Goal: Task Accomplishment & Management: Understand process/instructions

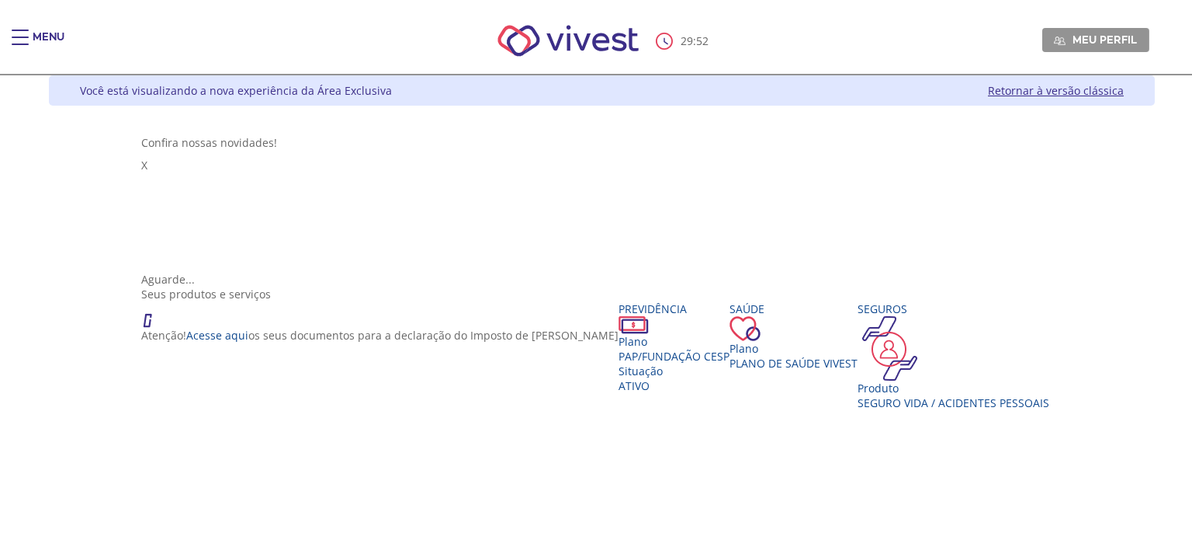
click at [43, 28] on div "29 : 52 Meu perfil Alterar Senha Sair" at bounding box center [596, 41] width 1106 height 66
click at [43, 40] on div "29 : 50 Meu perfil Alterar Senha Sair" at bounding box center [596, 41] width 1106 height 66
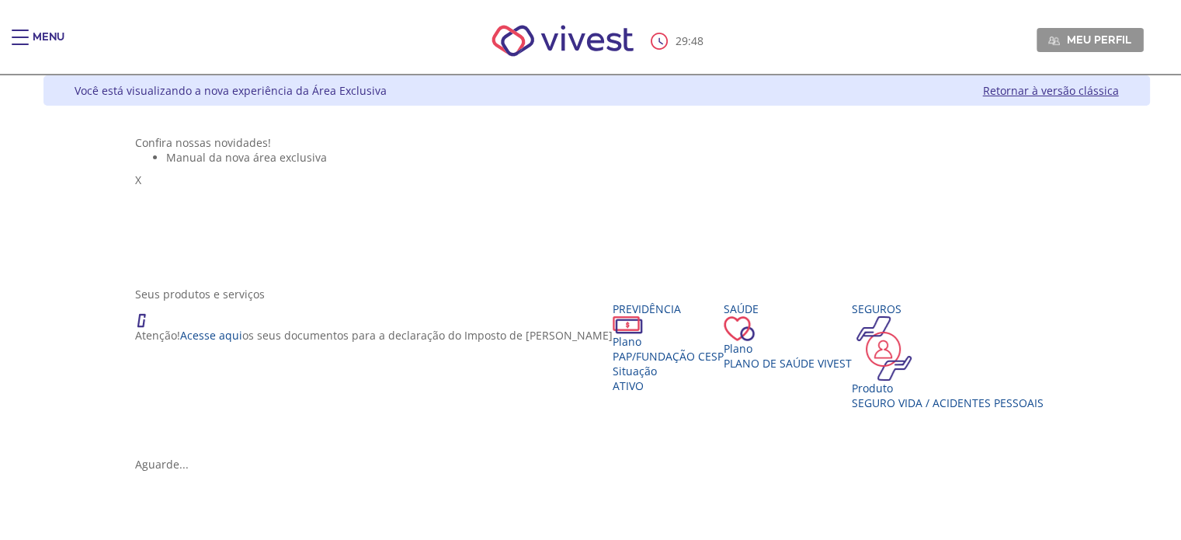
click at [19, 40] on div "Main header" at bounding box center [20, 45] width 17 height 31
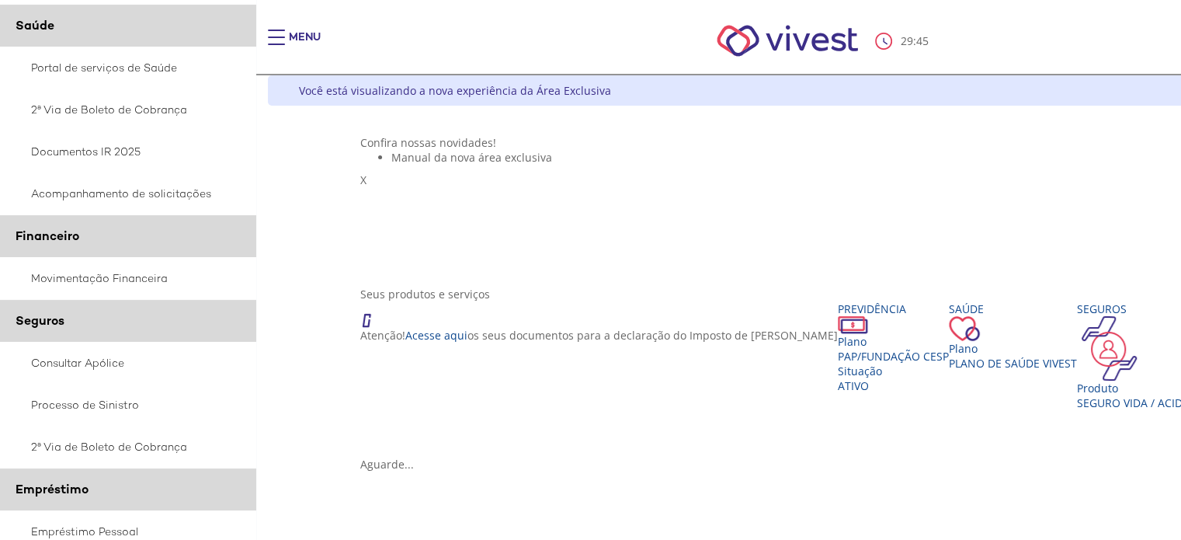
scroll to position [341, 0]
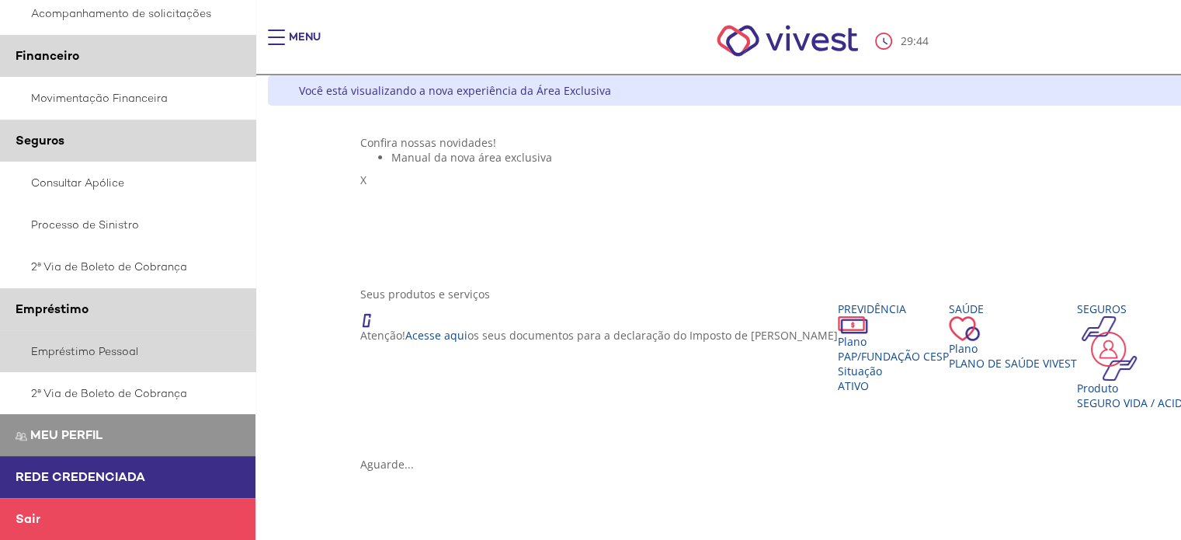
click at [90, 350] on link "Empréstimo Pessoal" at bounding box center [128, 351] width 256 height 42
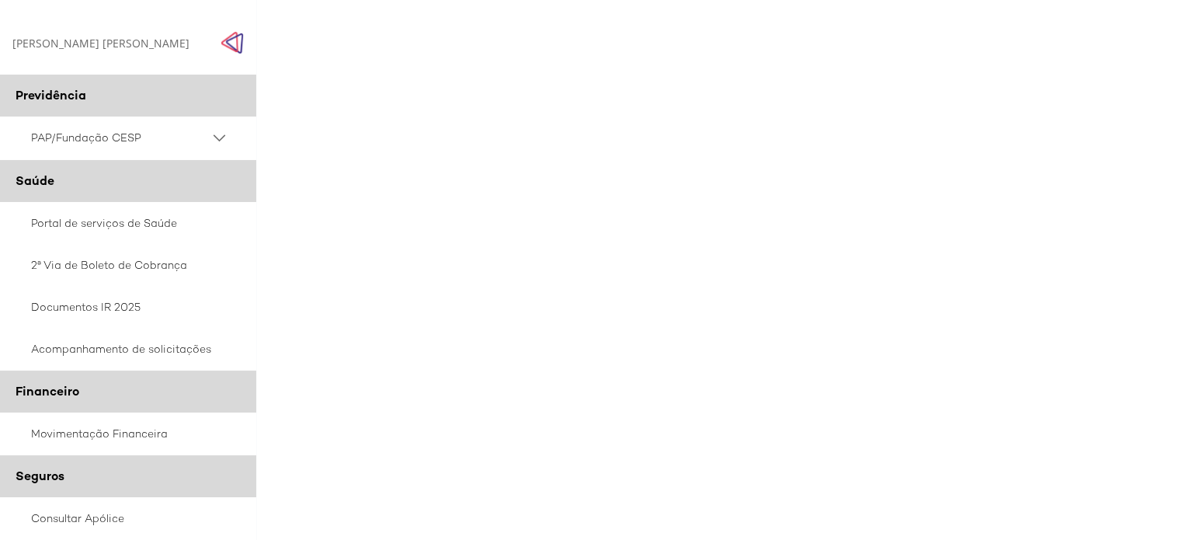
scroll to position [0, 3]
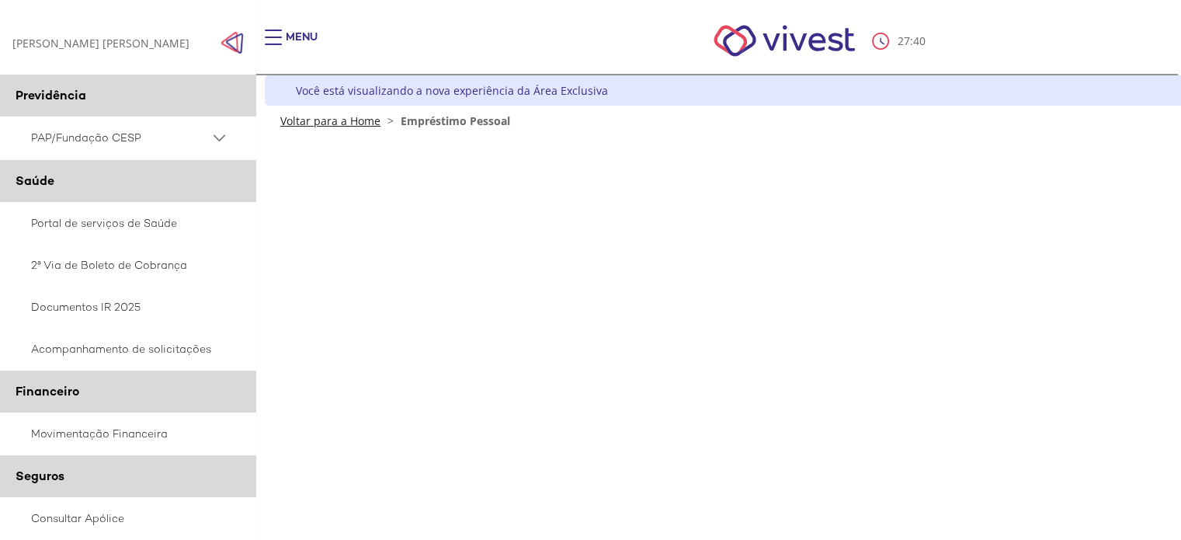
click at [338, 123] on link "Voltar para a Home" at bounding box center [330, 120] width 100 height 15
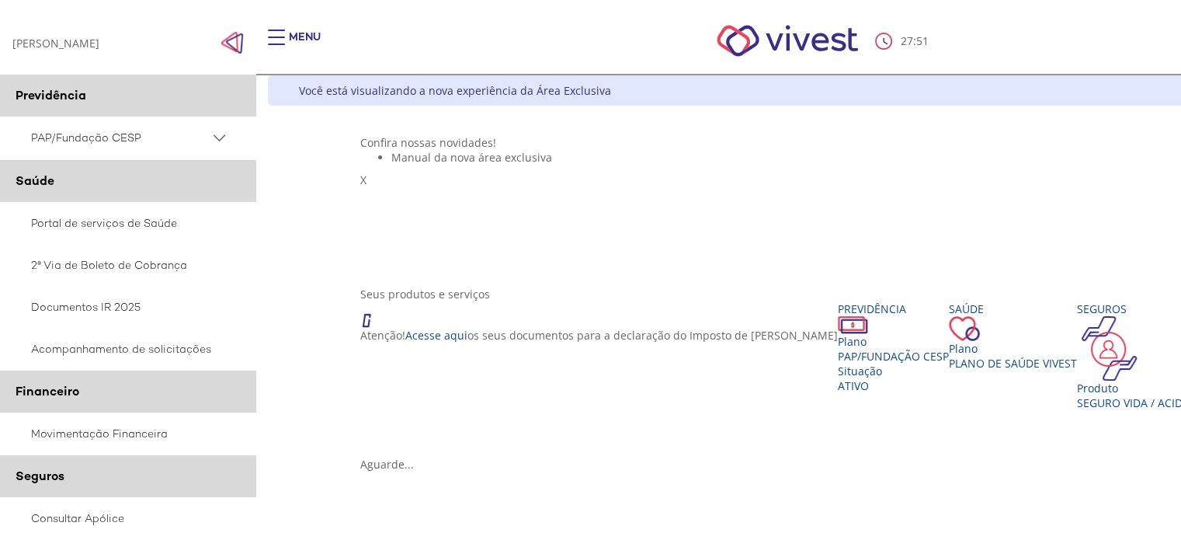
scroll to position [233, 0]
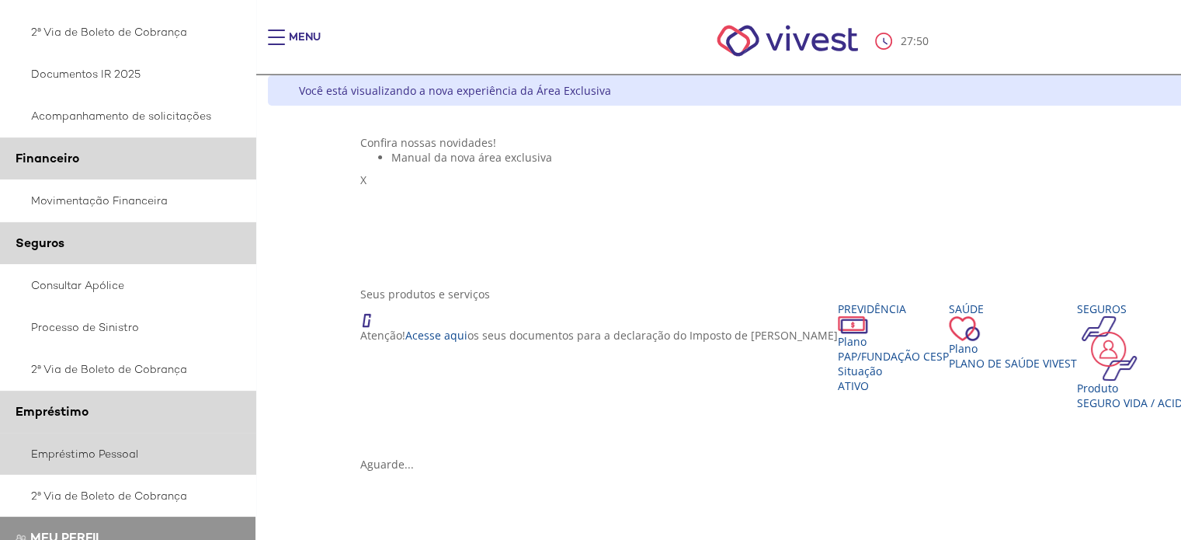
click at [80, 456] on link "Empréstimo Pessoal" at bounding box center [128, 453] width 256 height 42
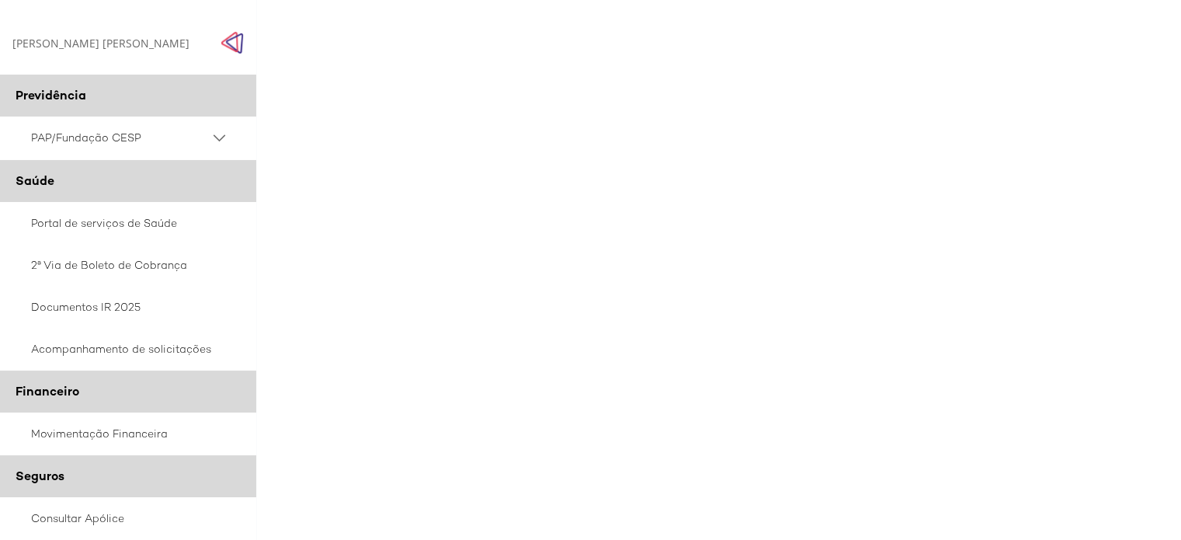
scroll to position [699, 0]
